Goal: Obtain resource: Download file/media

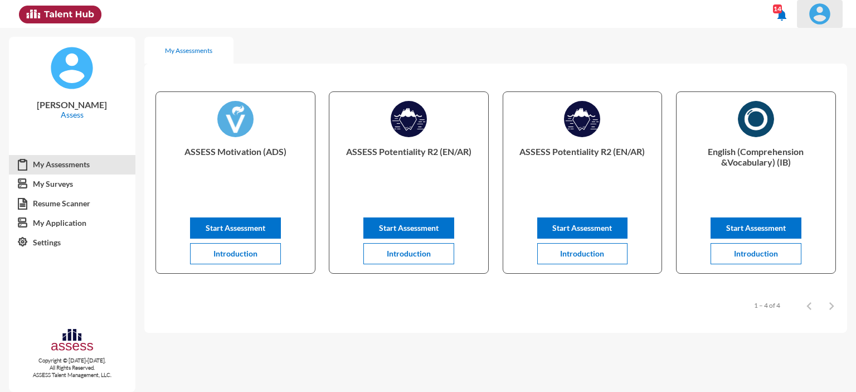
click at [821, 15] on img at bounding box center [819, 14] width 22 height 22
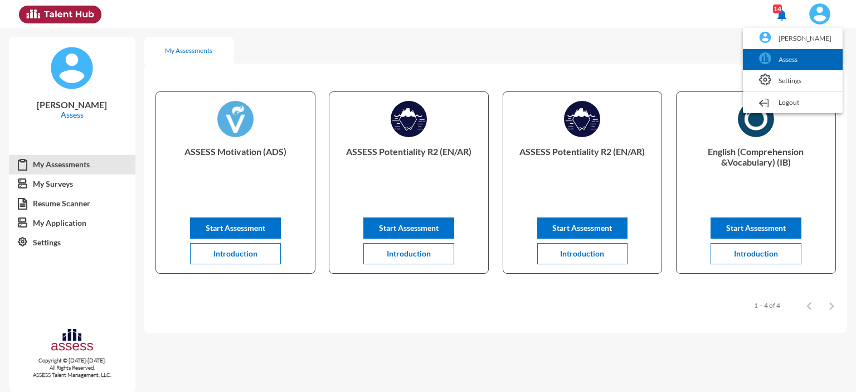
click at [779, 58] on link "Assess" at bounding box center [792, 59] width 89 height 21
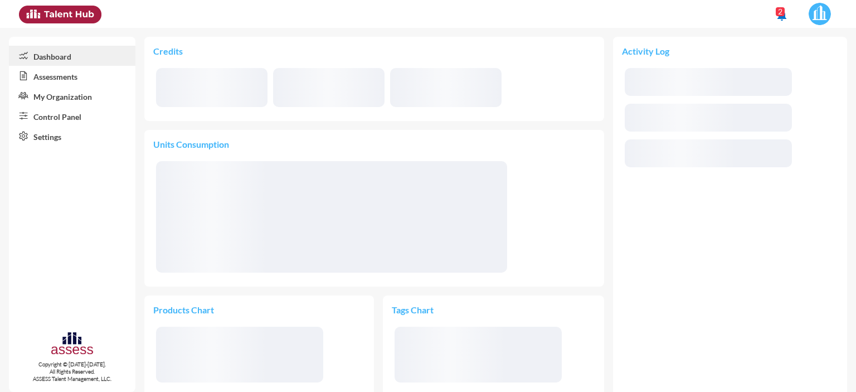
click at [47, 119] on link "Control Panel" at bounding box center [72, 116] width 126 height 20
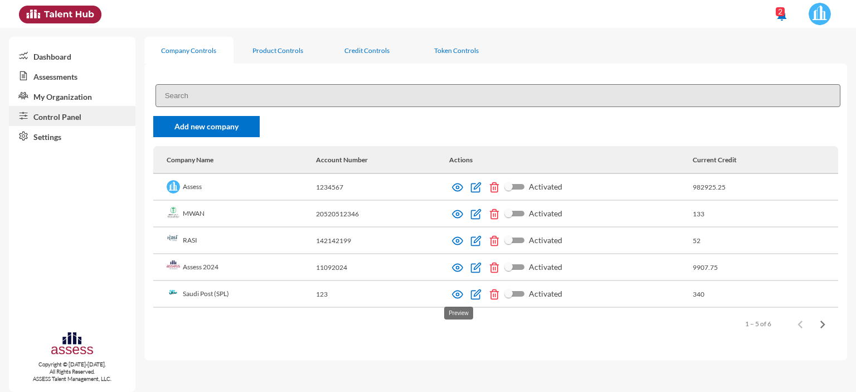
click at [459, 294] on img at bounding box center [457, 294] width 11 height 11
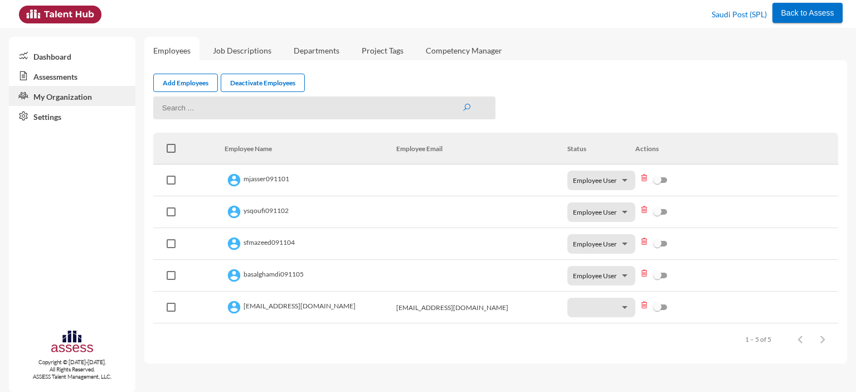
click at [67, 75] on link "Assessments" at bounding box center [72, 76] width 126 height 20
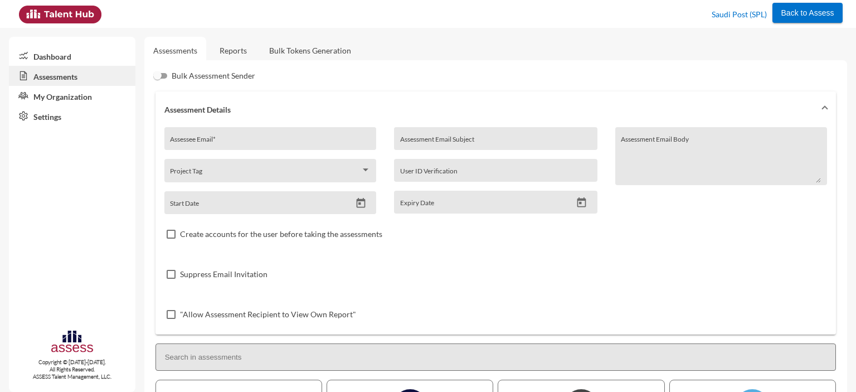
click at [232, 52] on link "Reports" at bounding box center [233, 50] width 45 height 27
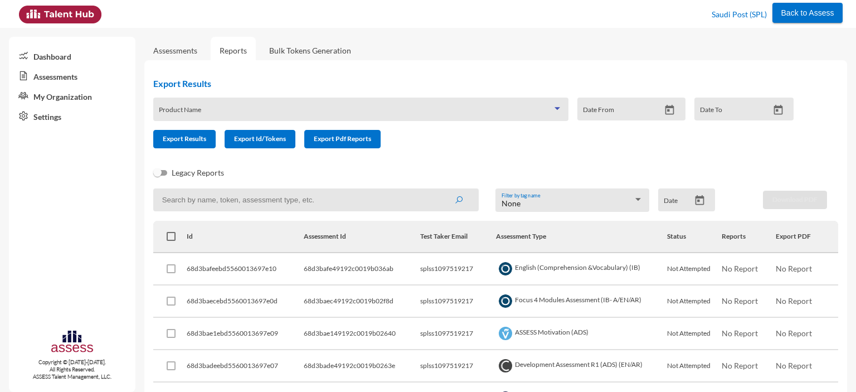
click at [278, 110] on span at bounding box center [355, 113] width 393 height 9
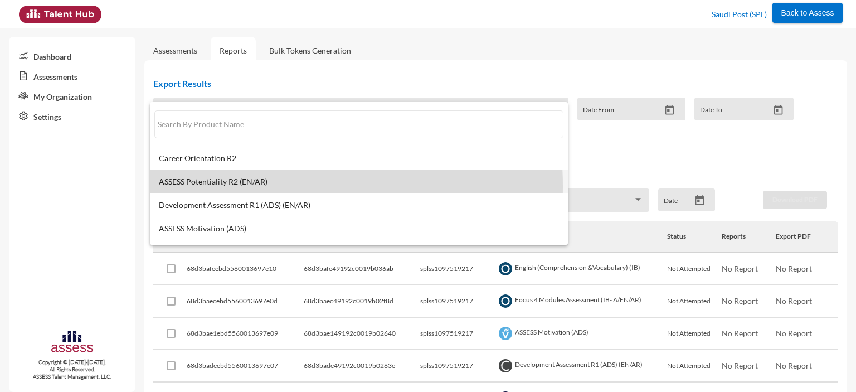
click at [239, 186] on mat-option "ASSESS Potentiality R2 (EN/AR)" at bounding box center [359, 181] width 418 height 23
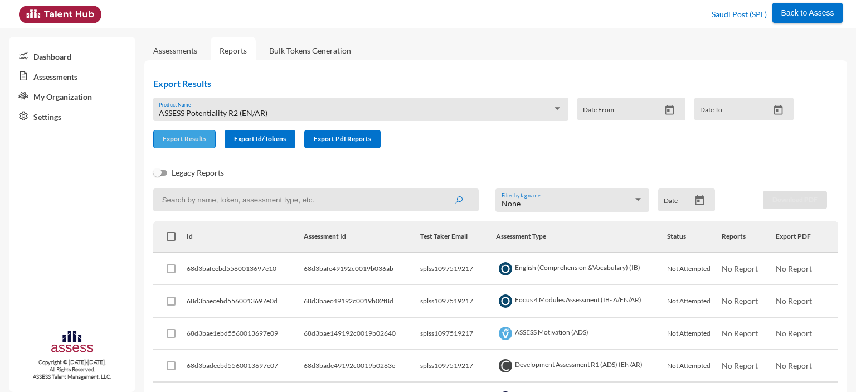
click at [185, 138] on span "Export Results" at bounding box center [184, 138] width 43 height 8
